Goal: Task Accomplishment & Management: Complete application form

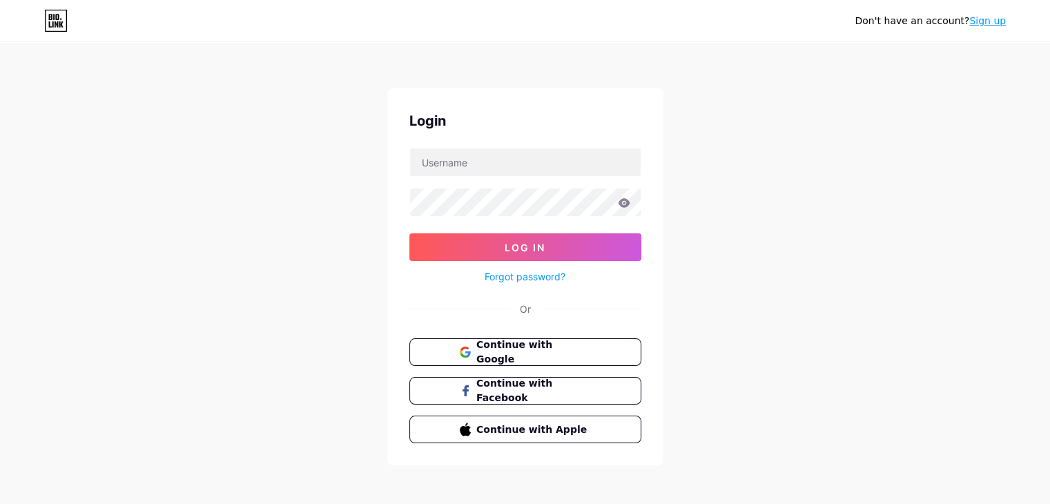
click at [573, 351] on span "Continue with Google" at bounding box center [533, 352] width 114 height 29
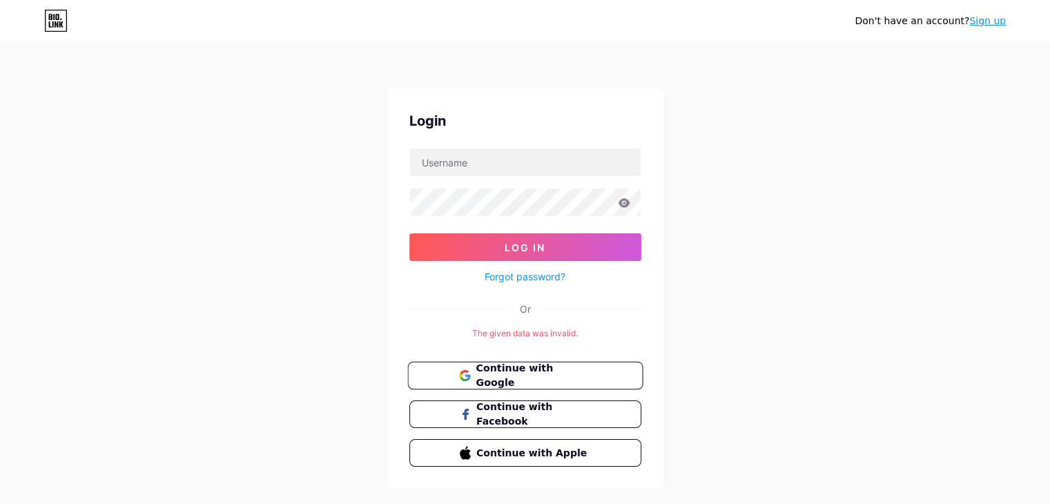
click at [554, 373] on span "Continue with Google" at bounding box center [533, 376] width 115 height 30
click at [997, 20] on link "Sign up" at bounding box center [987, 20] width 37 height 11
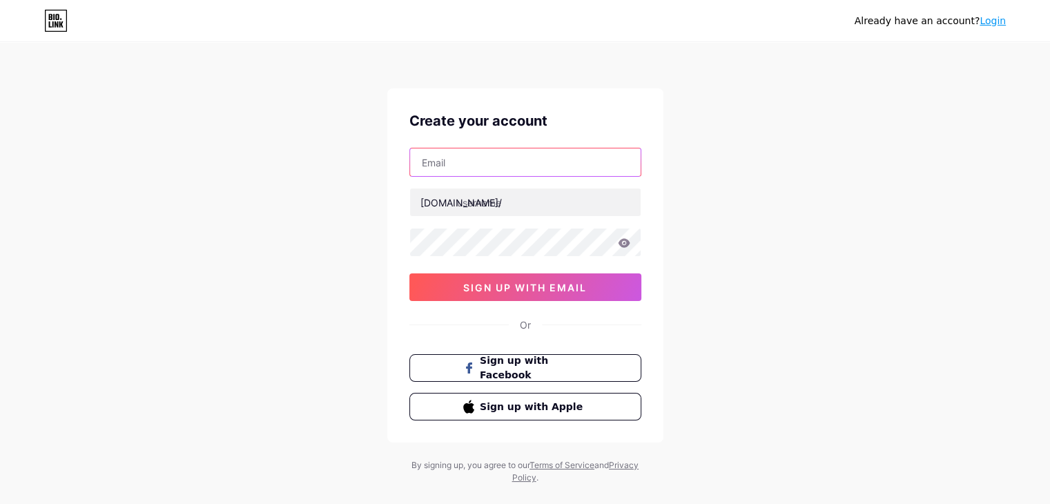
click at [502, 155] on input "text" at bounding box center [525, 162] width 231 height 28
type input "[EMAIL_ADDRESS][DOMAIN_NAME]"
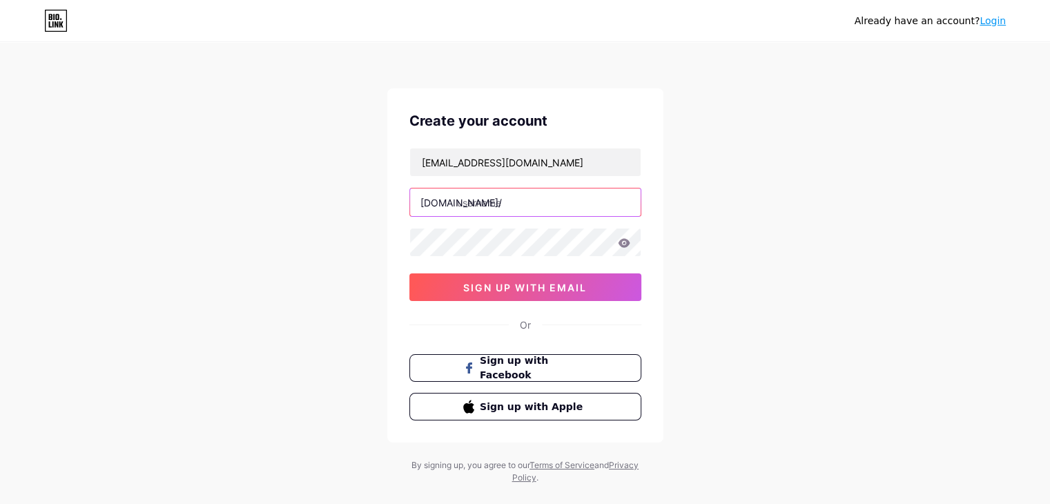
click at [472, 199] on input "text" at bounding box center [525, 202] width 231 height 28
paste input "prdlegal"
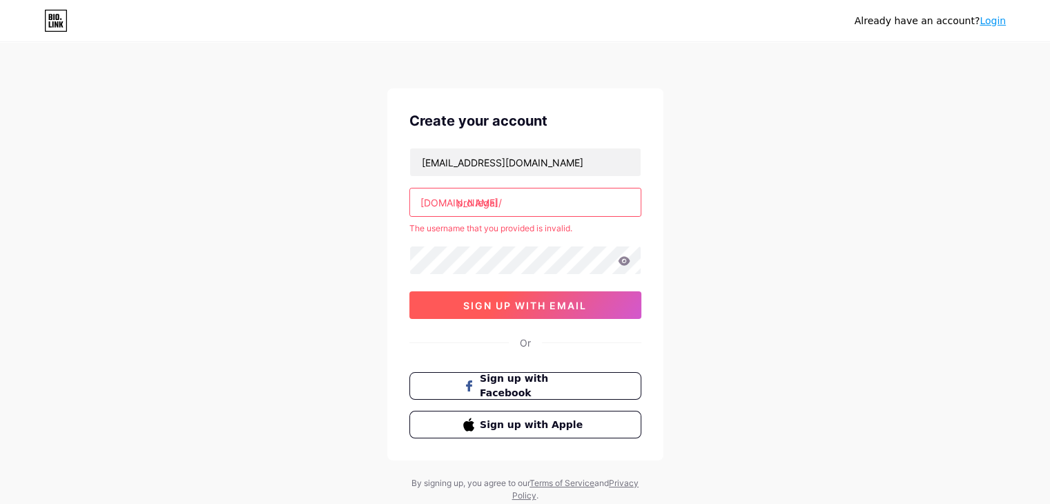
click at [529, 303] on span "sign up with email" at bounding box center [525, 306] width 124 height 12
click at [529, 301] on span "sign up with email" at bounding box center [525, 306] width 124 height 12
click at [473, 200] on input "prd legal" at bounding box center [525, 202] width 231 height 28
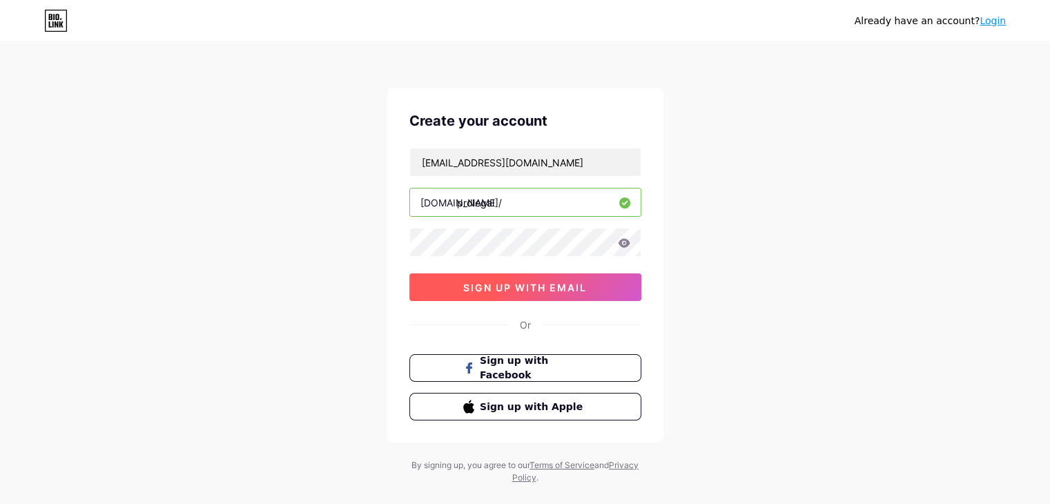
type input "prdlegal"
click at [484, 289] on span "sign up with email" at bounding box center [525, 288] width 124 height 12
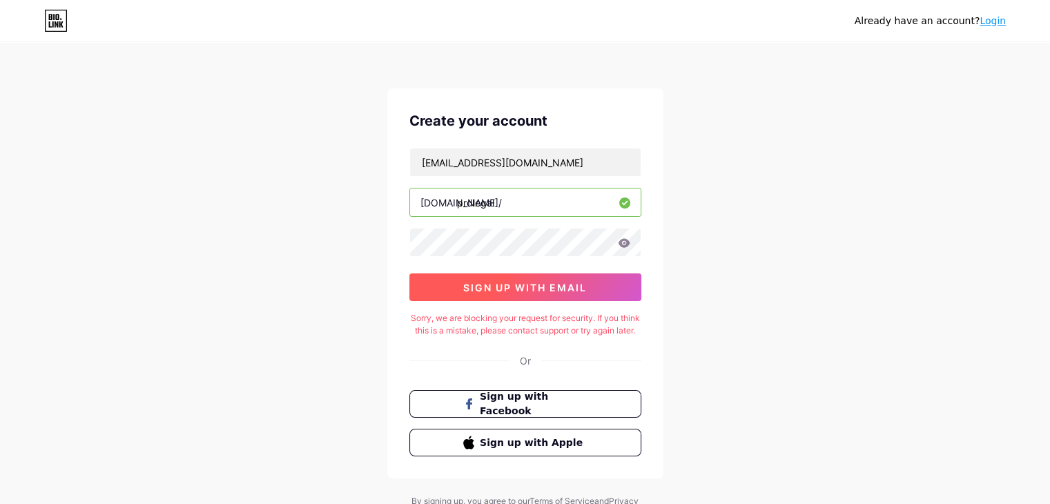
click at [512, 289] on span "sign up with email" at bounding box center [525, 288] width 124 height 12
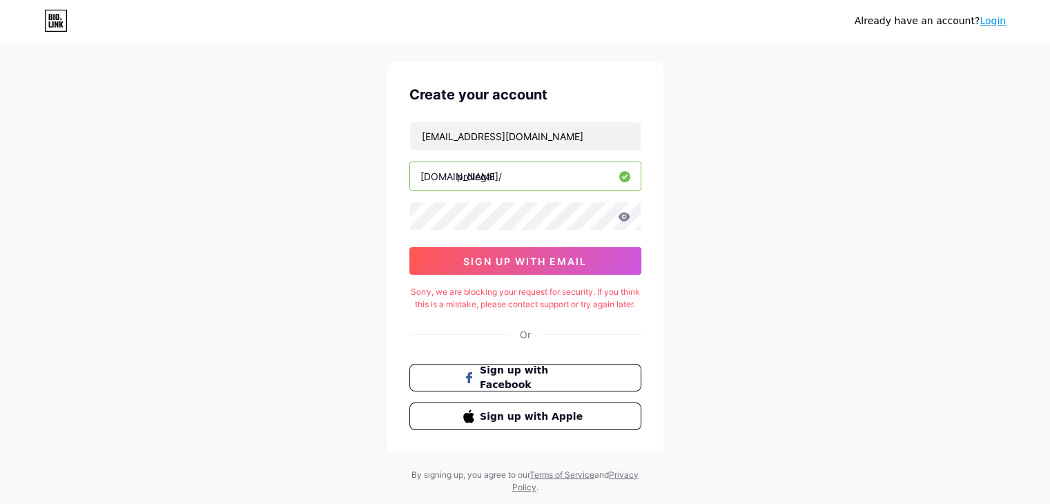
scroll to position [3, 0]
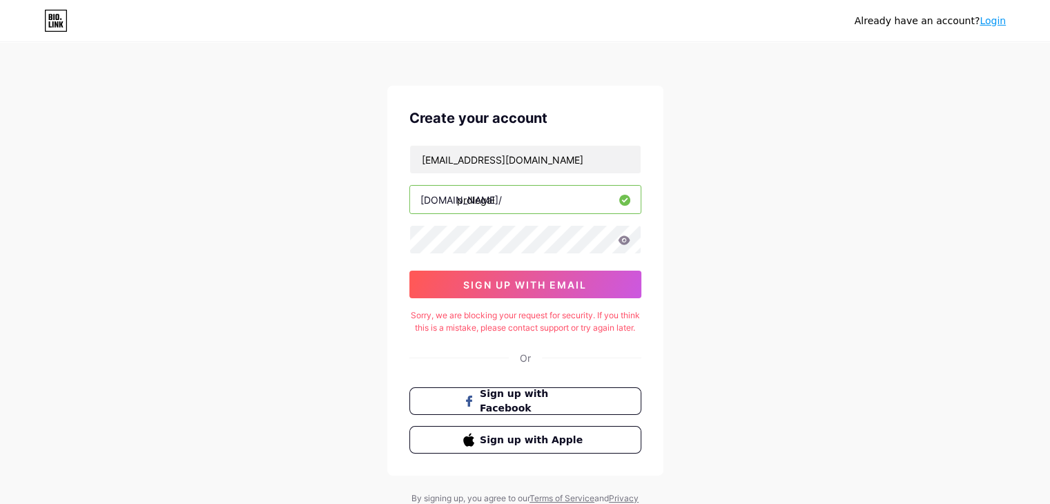
click at [628, 242] on icon at bounding box center [624, 240] width 12 height 10
click at [994, 21] on link "Login" at bounding box center [993, 20] width 26 height 11
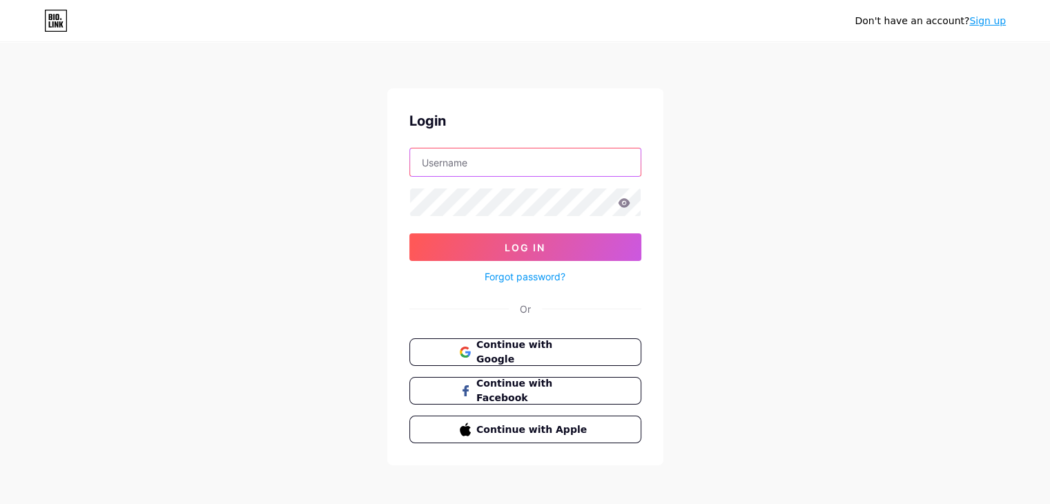
type input "[EMAIL_ADDRESS][DOMAIN_NAME]"
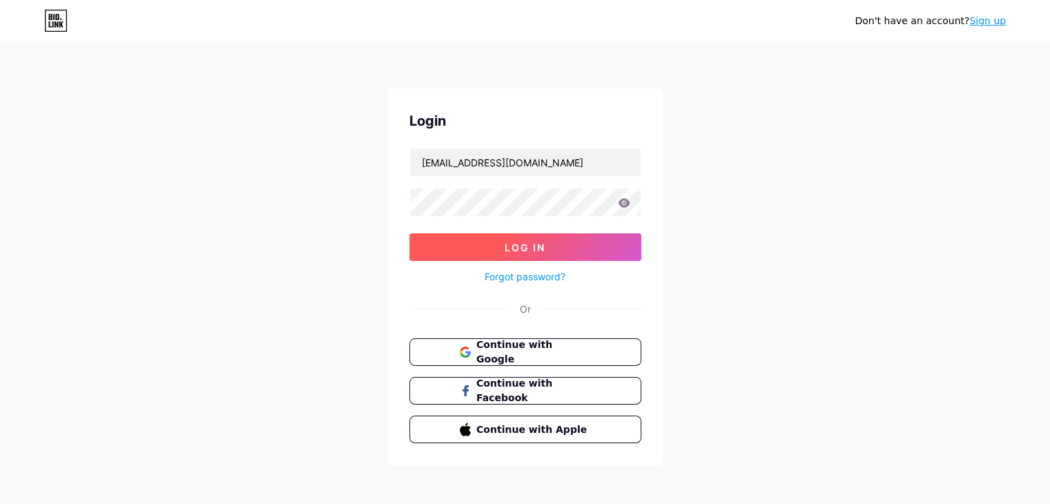
click at [508, 242] on span "Log In" at bounding box center [525, 248] width 41 height 12
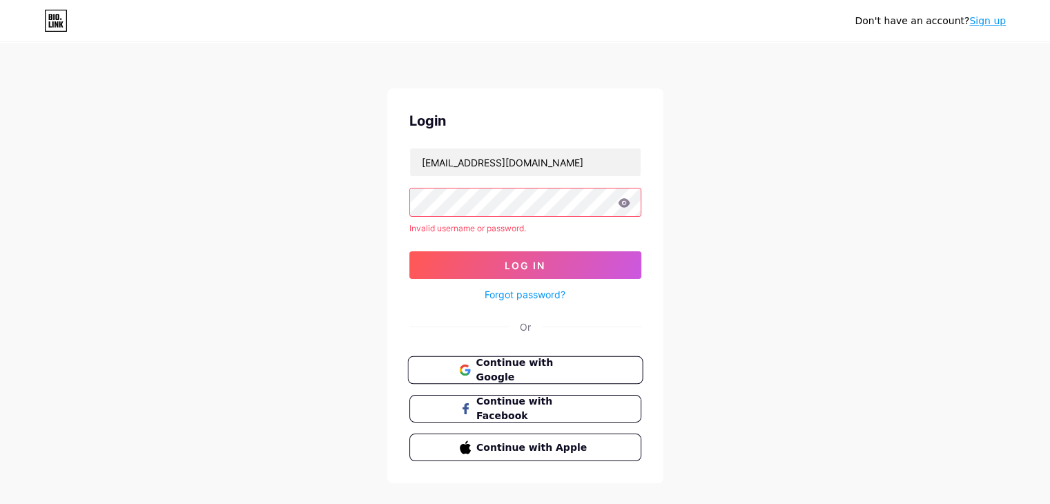
click at [545, 365] on span "Continue with Google" at bounding box center [533, 371] width 115 height 30
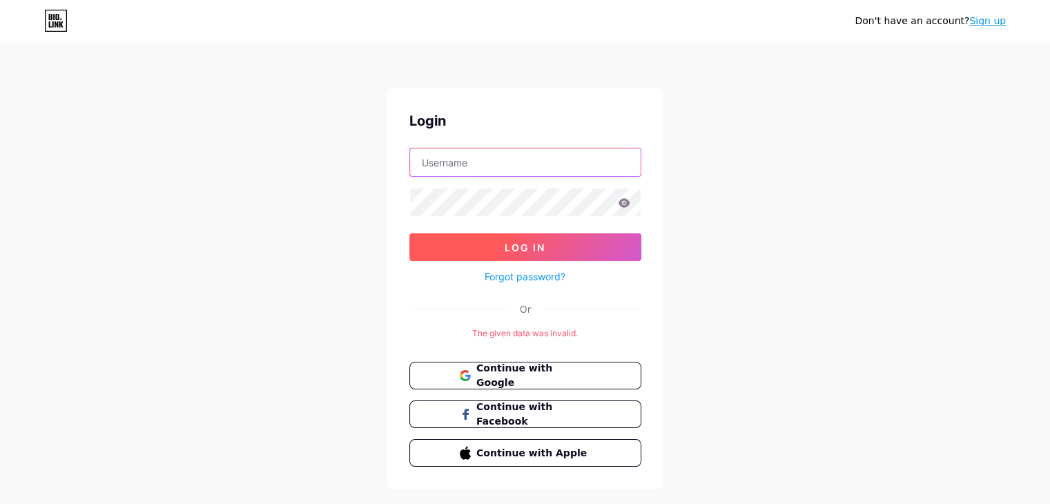
type input "[EMAIL_ADDRESS][DOMAIN_NAME]"
click at [571, 244] on button "Log In" at bounding box center [525, 247] width 232 height 28
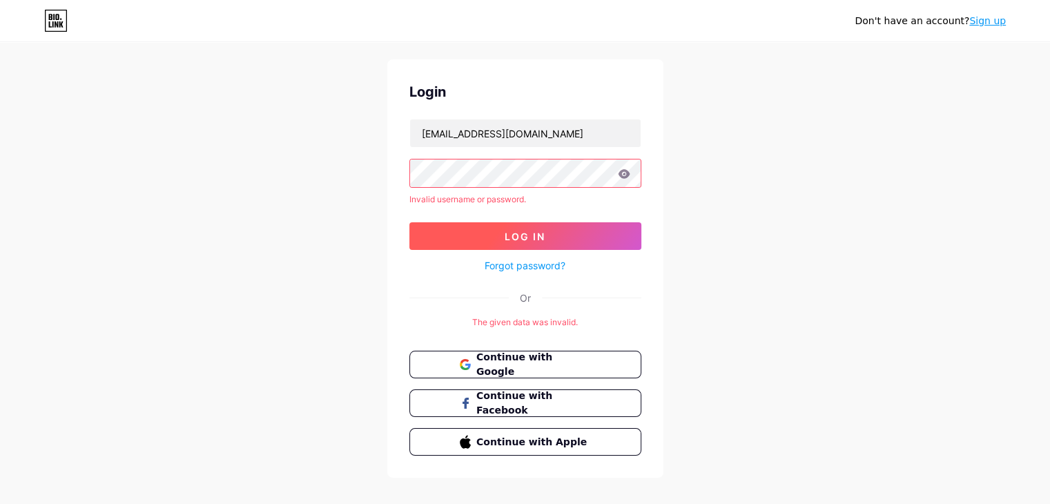
scroll to position [45, 0]
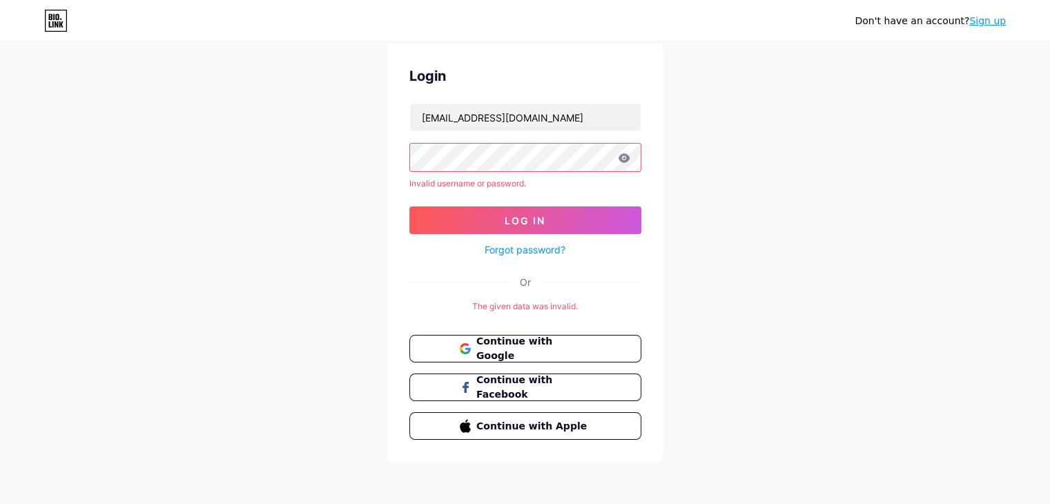
click at [989, 26] on link "Sign up" at bounding box center [987, 20] width 37 height 11
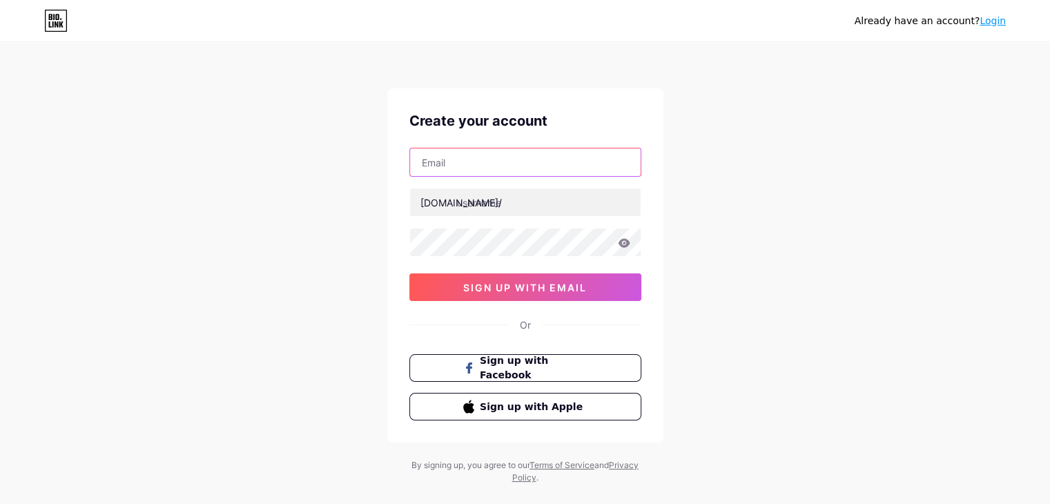
type input "[EMAIL_ADDRESS][DOMAIN_NAME]"
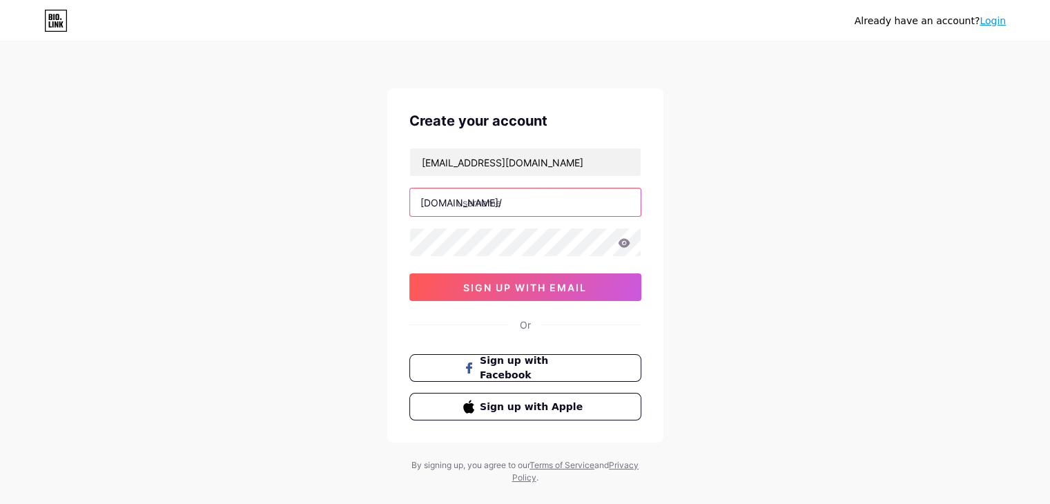
click at [490, 205] on input "text" at bounding box center [525, 202] width 231 height 28
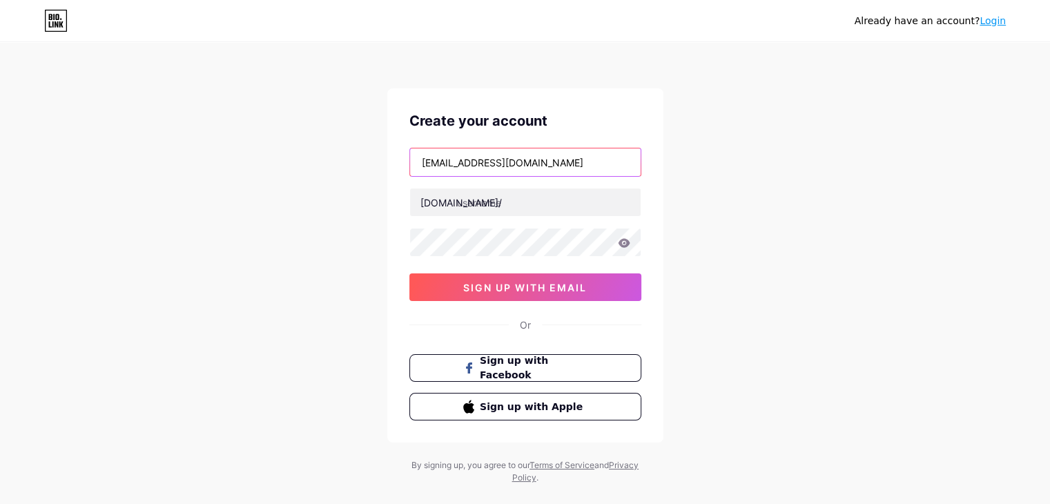
drag, startPoint x: 469, startPoint y: 160, endPoint x: 407, endPoint y: 157, distance: 62.9
click at [407, 157] on div "Create your account [EMAIL_ADDRESS][DOMAIN_NAME] [DOMAIN_NAME]/ sign up with em…" at bounding box center [525, 265] width 276 height 354
click at [445, 209] on div "[DOMAIN_NAME]/" at bounding box center [460, 202] width 81 height 14
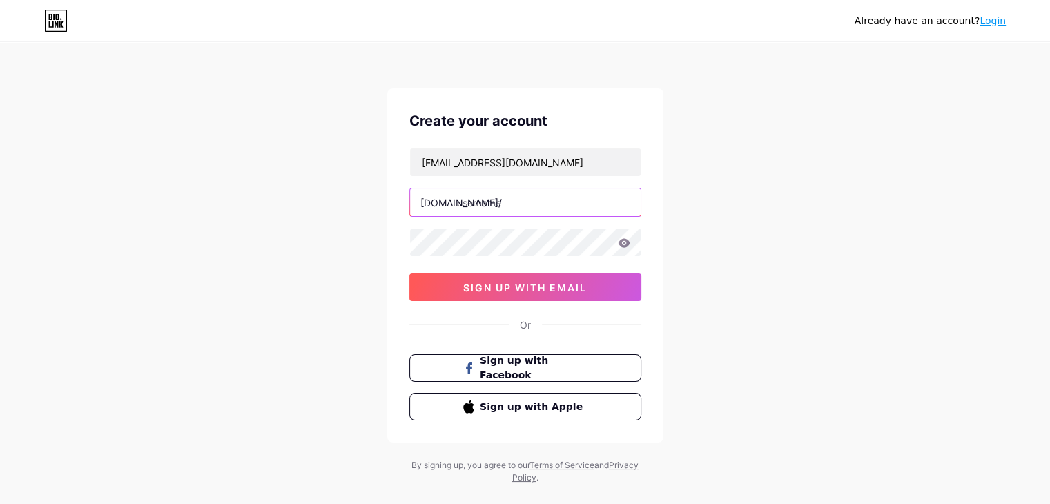
click at [481, 201] on input "text" at bounding box center [525, 202] width 231 height 28
paste input "prdlegal93"
type input "prdlegal93"
click at [625, 244] on icon at bounding box center [624, 242] width 12 height 9
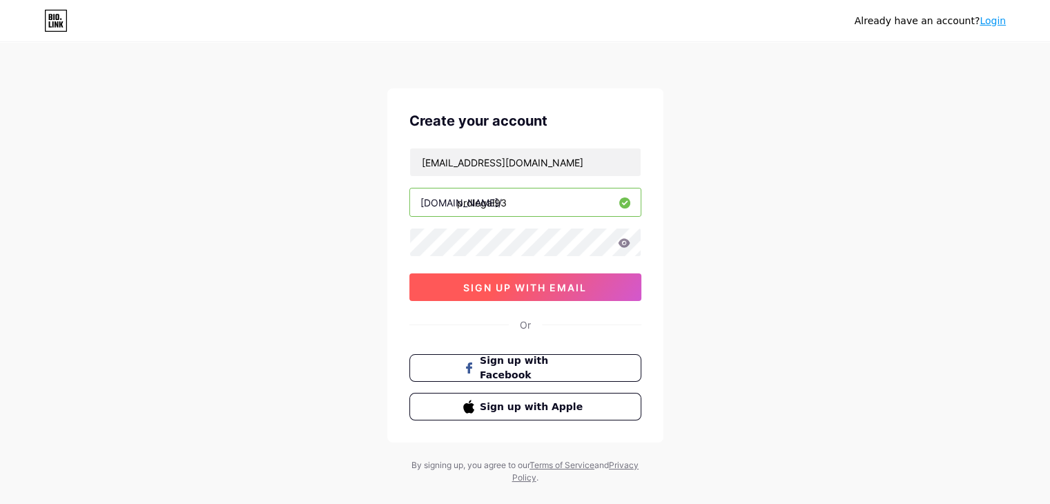
click at [543, 285] on span "sign up with email" at bounding box center [525, 288] width 124 height 12
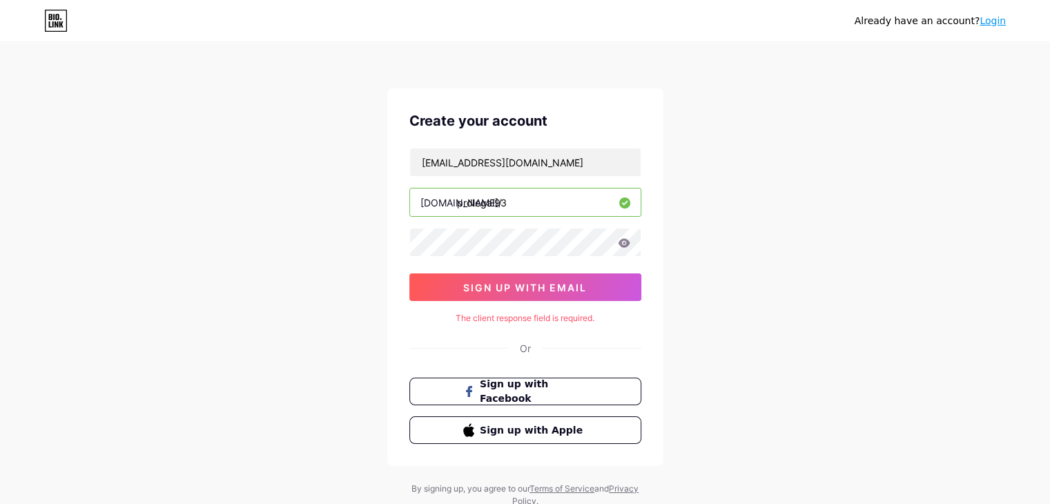
drag, startPoint x: 781, startPoint y: 264, endPoint x: 728, endPoint y: 260, distance: 53.3
click at [781, 263] on div "Already have an account? Login Create your account [EMAIL_ADDRESS][DOMAIN_NAME]…" at bounding box center [525, 276] width 1050 height 552
click at [517, 166] on input "[EMAIL_ADDRESS][DOMAIN_NAME]" at bounding box center [525, 162] width 231 height 28
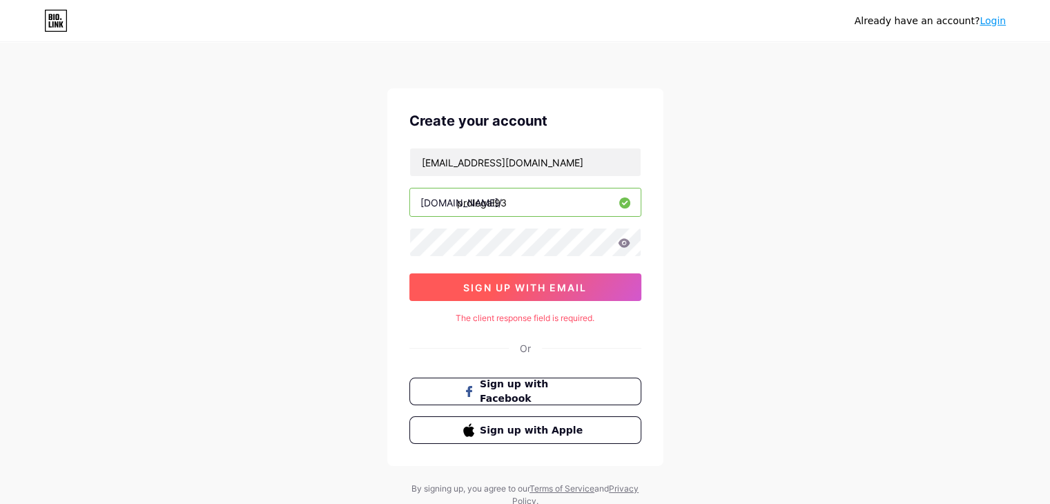
click at [463, 291] on span "sign up with email" at bounding box center [525, 288] width 124 height 12
